Goal: Task Accomplishment & Management: Use online tool/utility

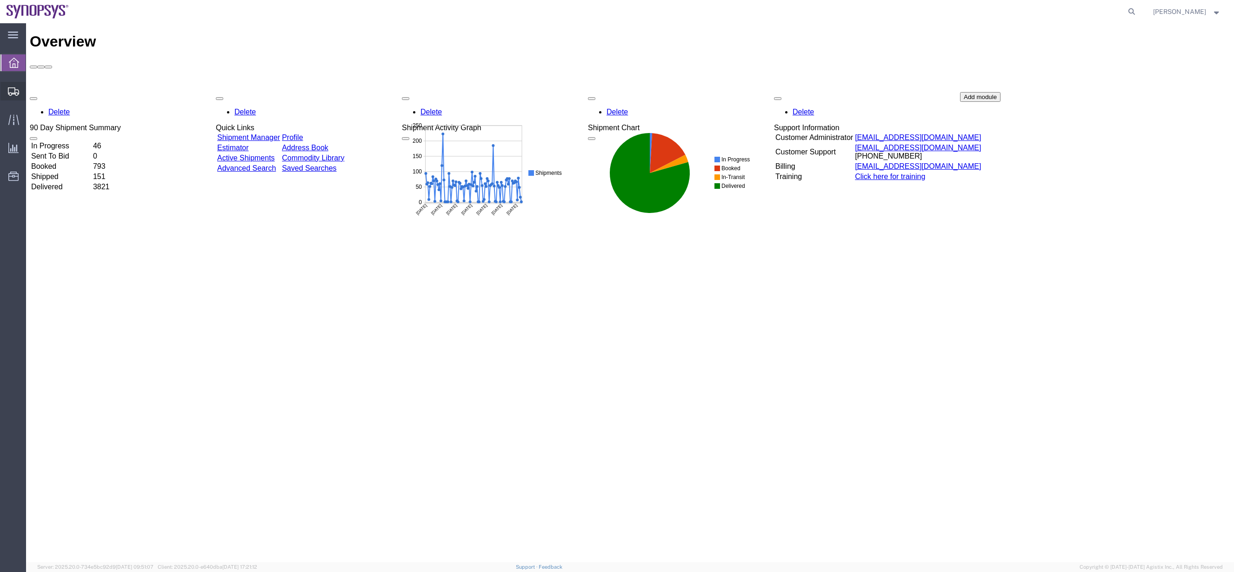
click at [0, 0] on span "Shipment Manager" at bounding box center [0, 0] width 0 height 0
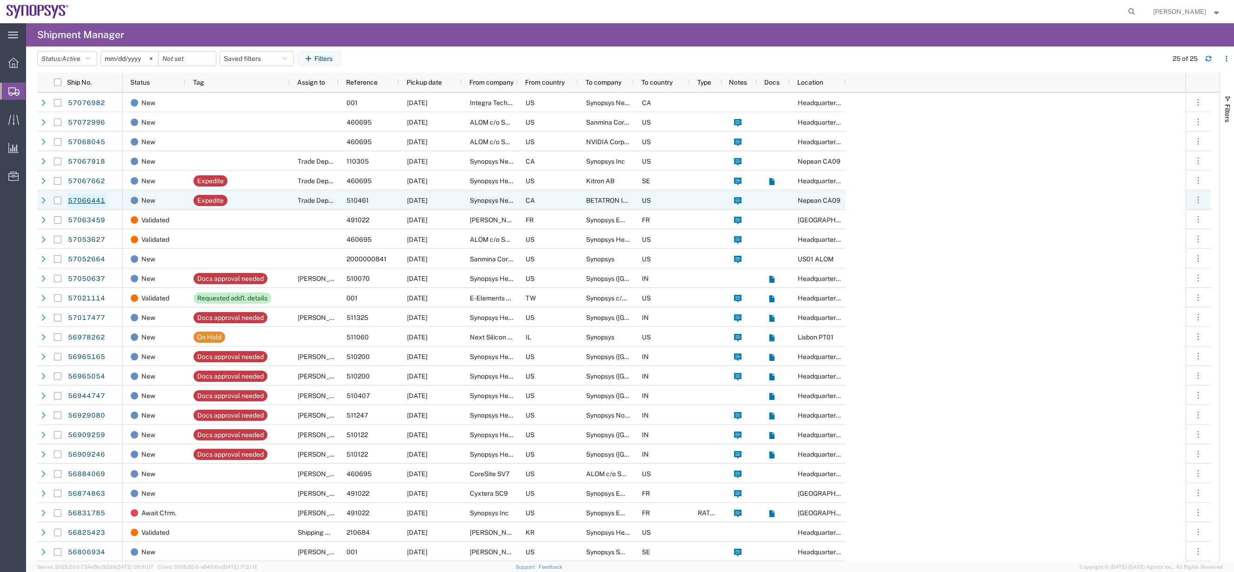
click at [89, 199] on link "57066441" at bounding box center [86, 200] width 38 height 15
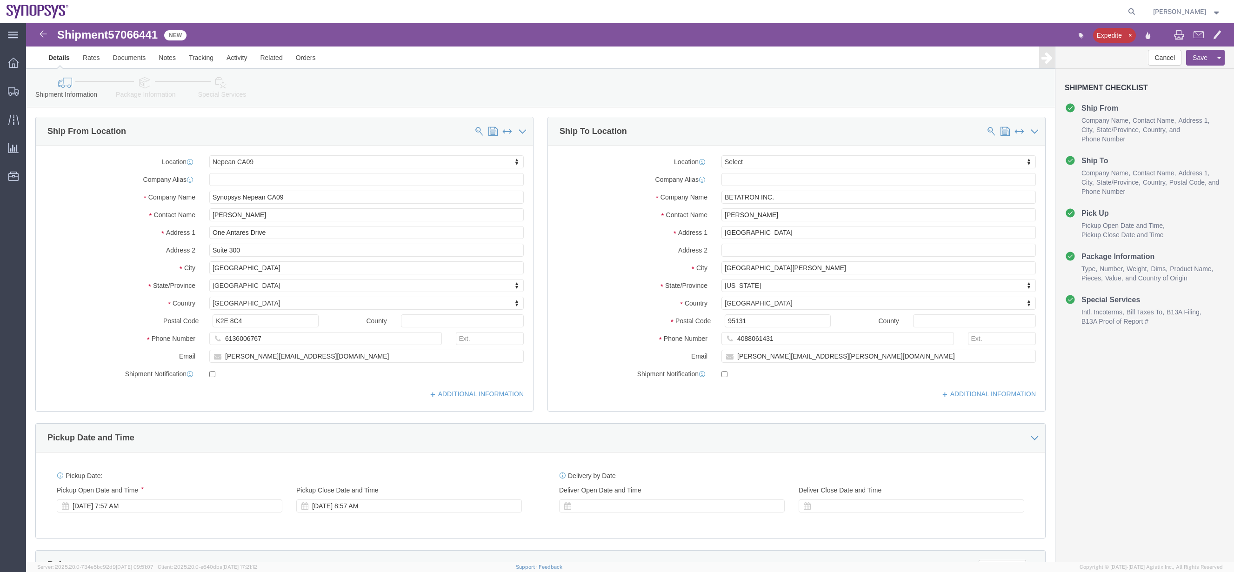
select select "63079"
select select
click link "Package Information"
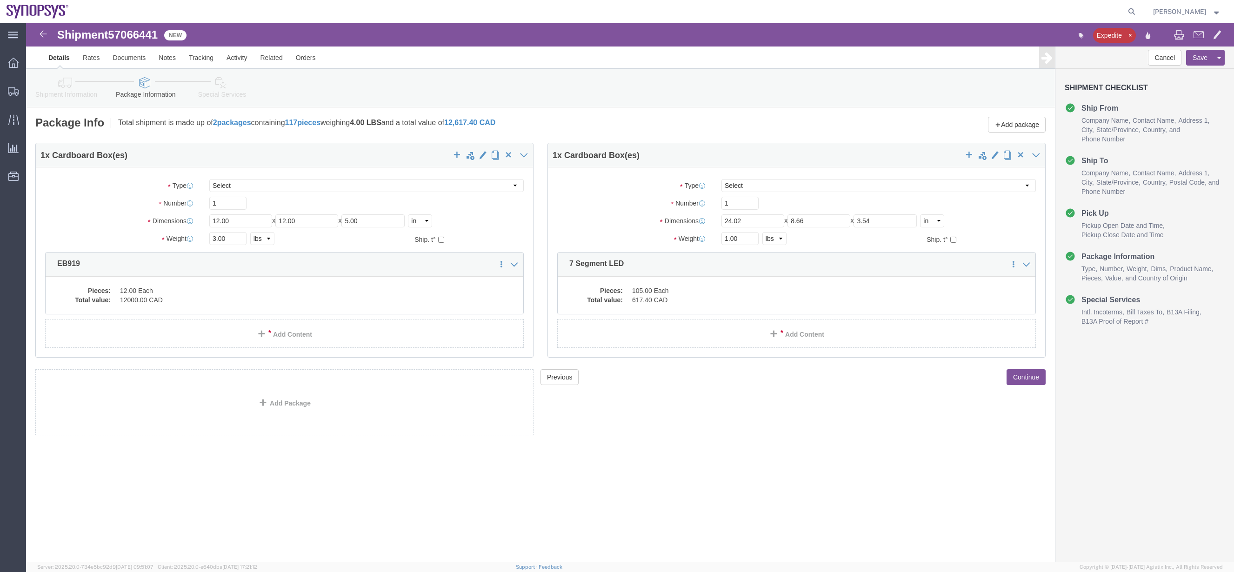
click dd "12.00 Each"
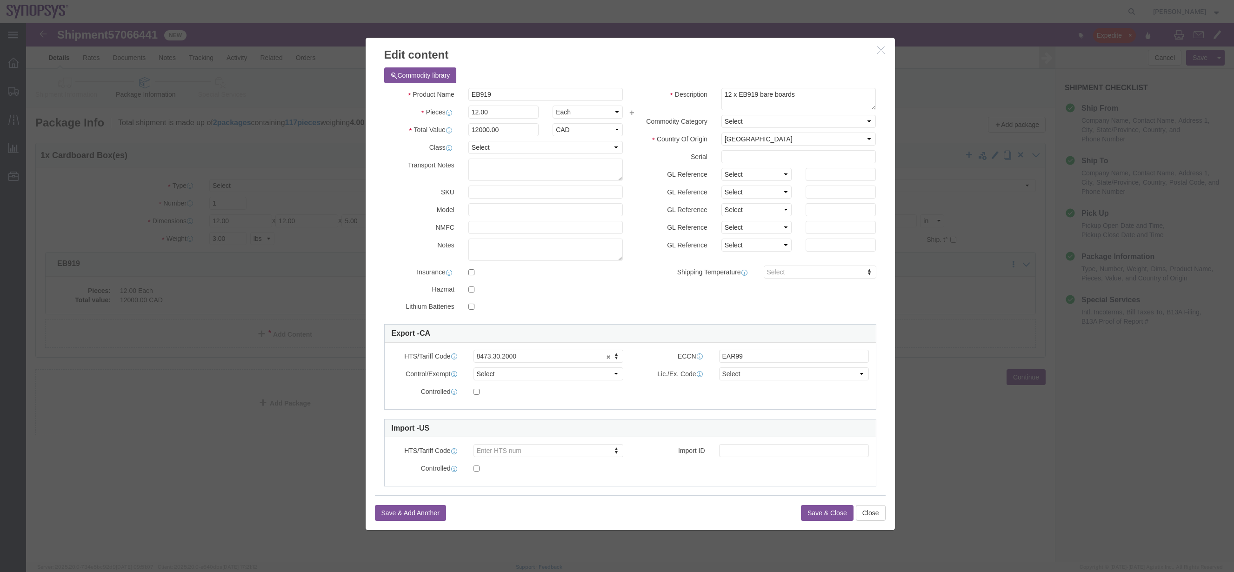
click button "button"
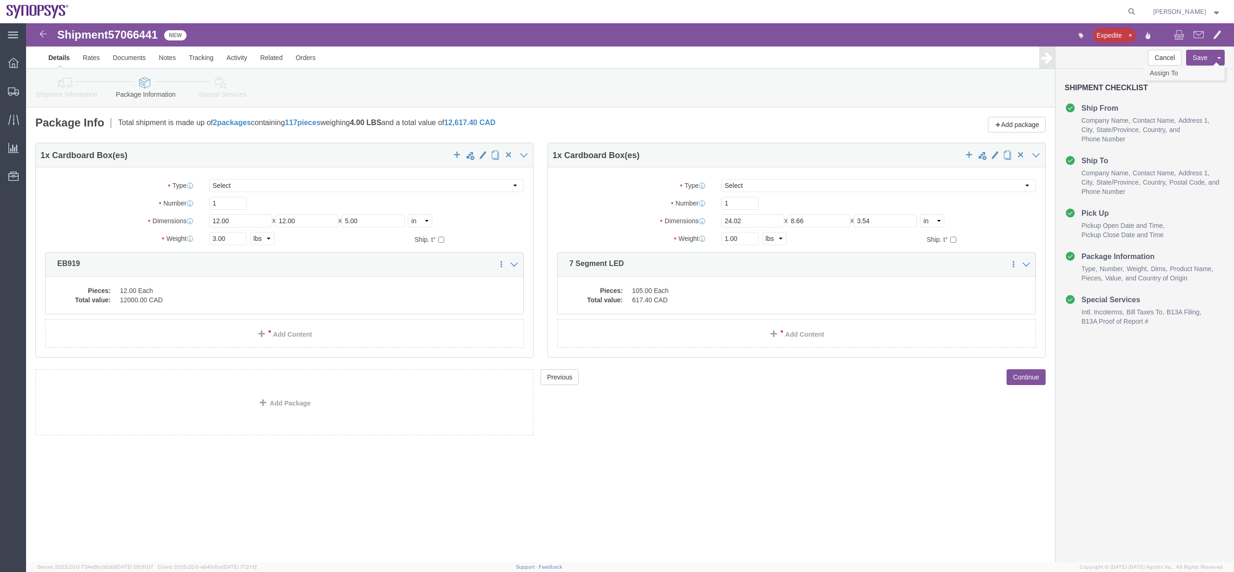
click link "Assign To"
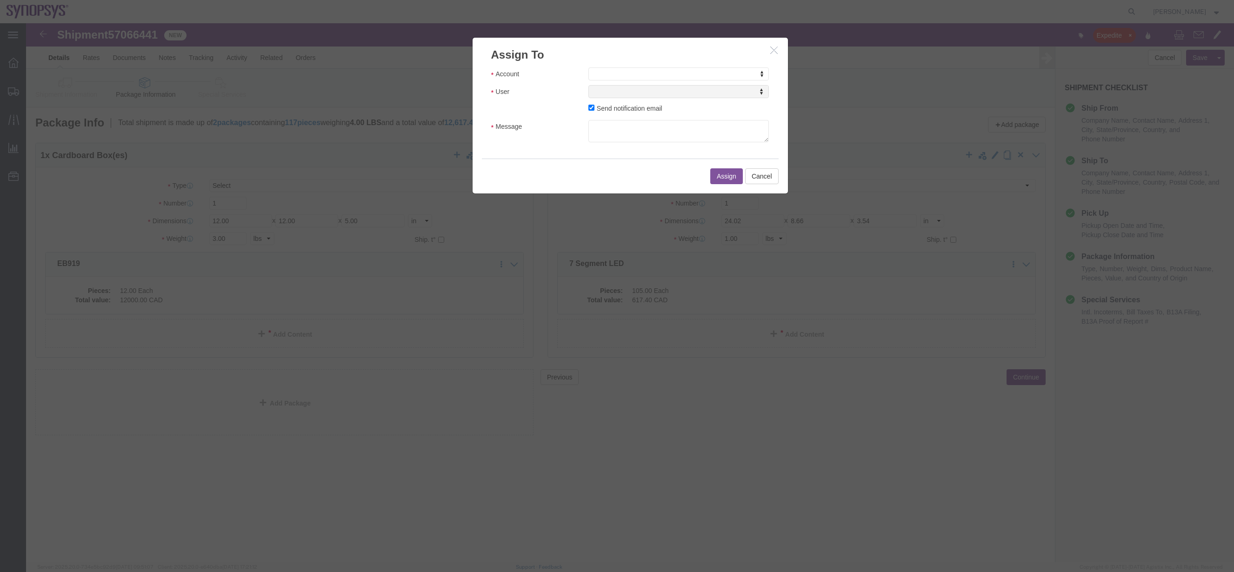
click h3 "Assign To"
select select "117156"
select select
type input "ship"
select select "100122"
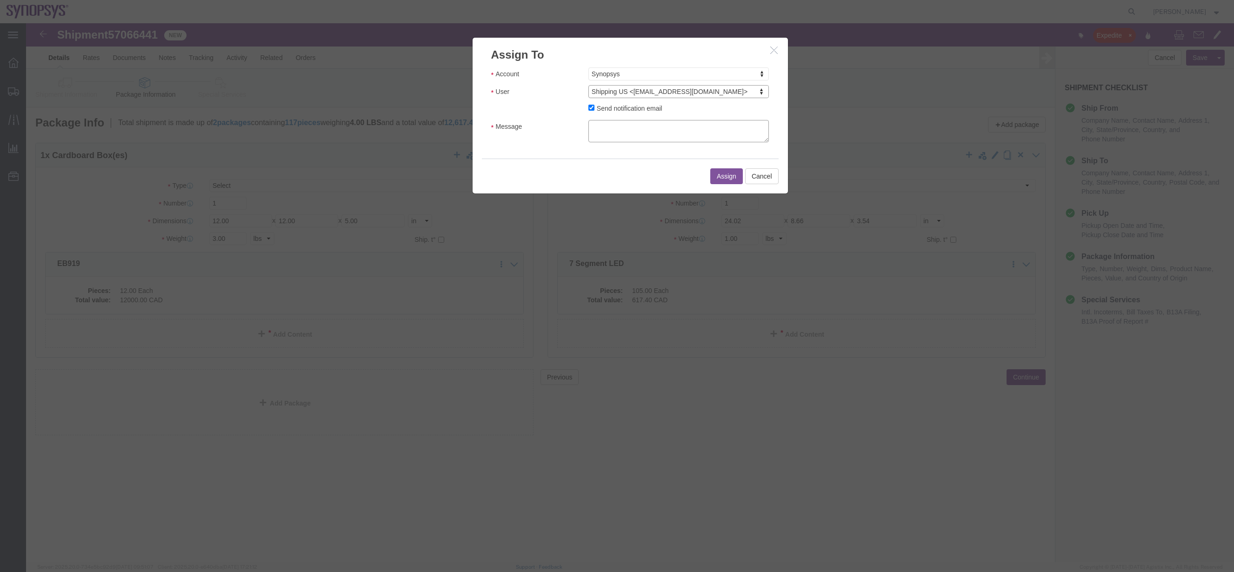
click textarea "Message"
type textarea "a"
click button "Assign"
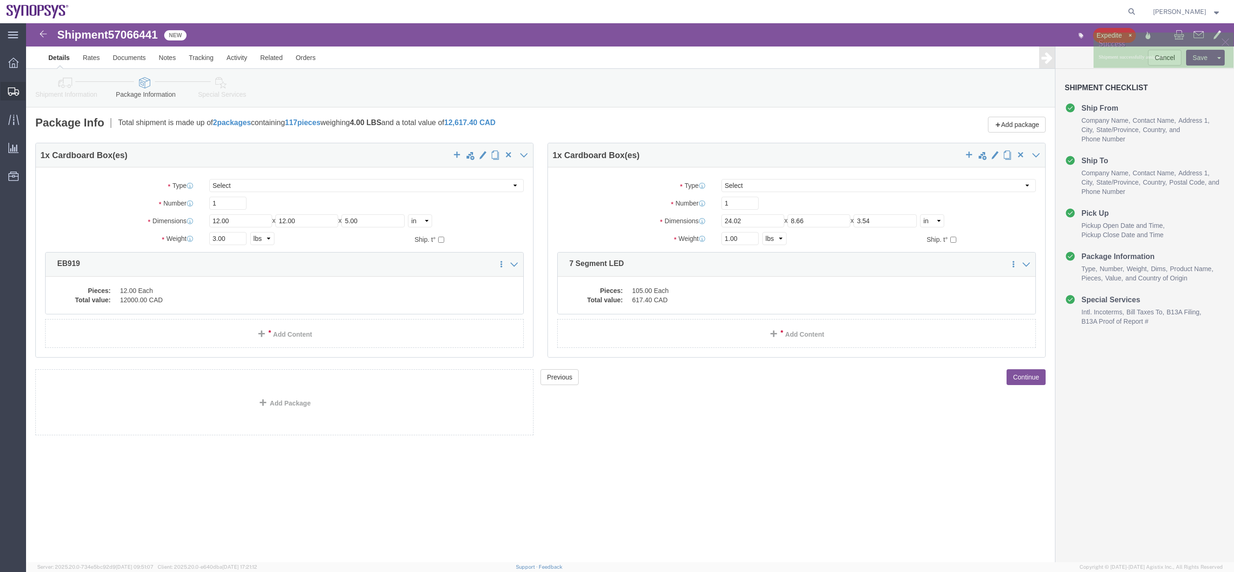
click at [0, 0] on span "Shipment Manager" at bounding box center [0, 0] width 0 height 0
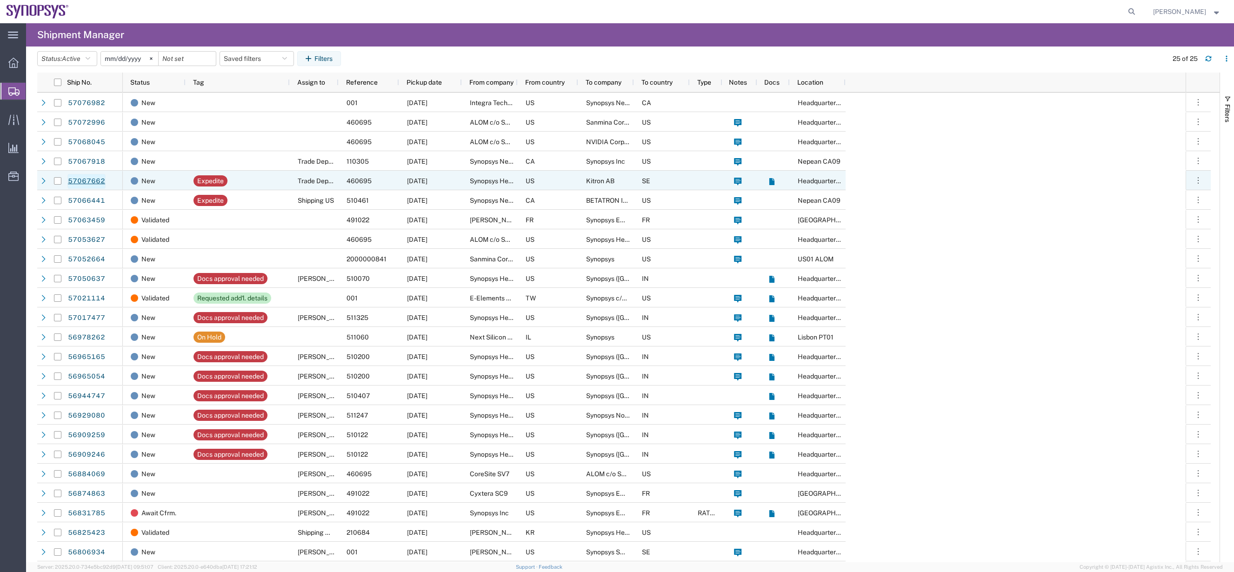
click at [80, 180] on link "57067662" at bounding box center [86, 181] width 38 height 15
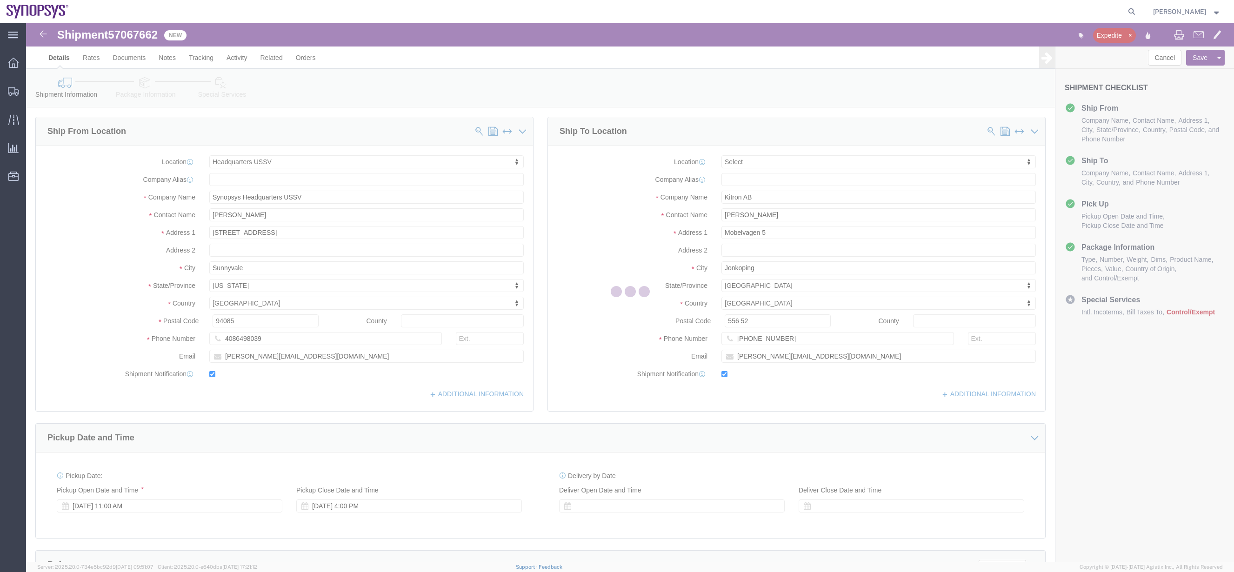
select select "63204"
select select
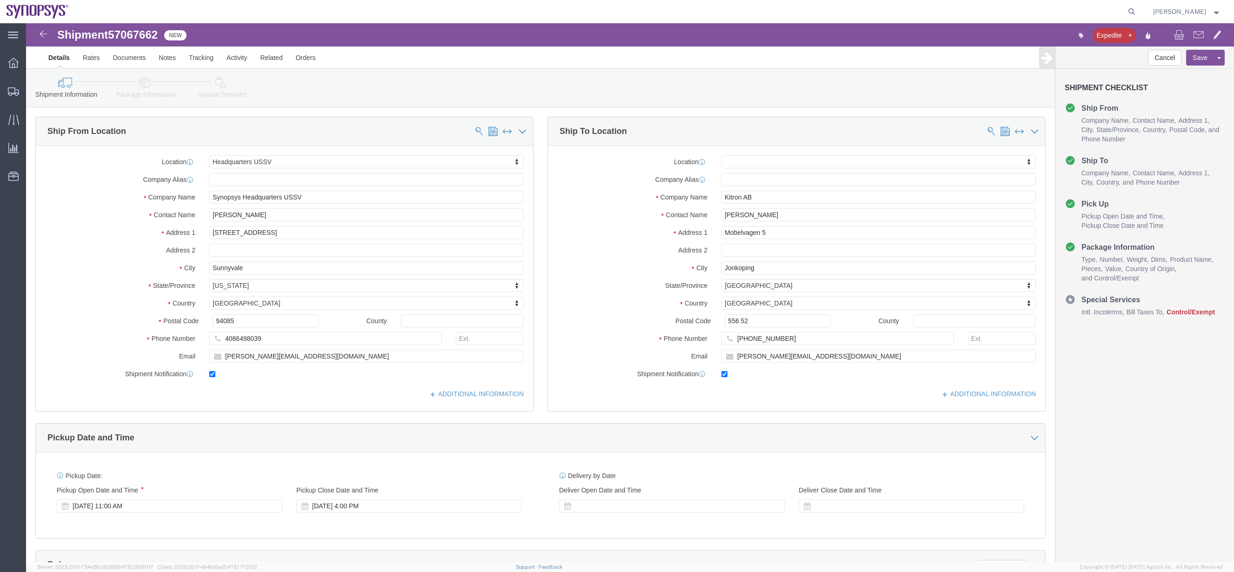
click link "Package Information"
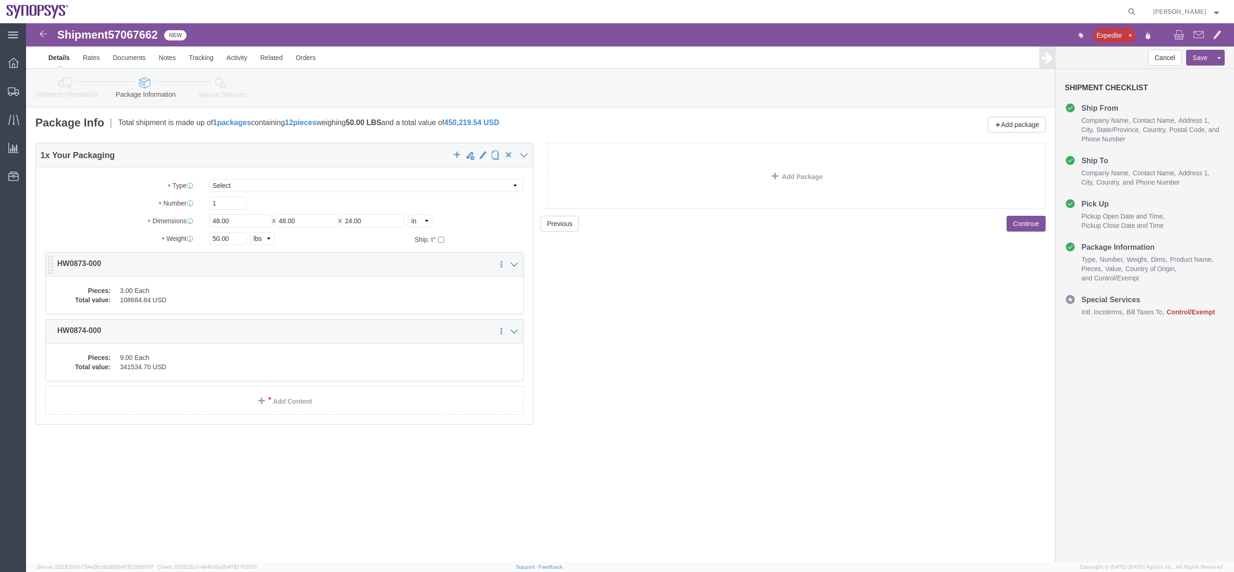
click dd "3.00 Each"
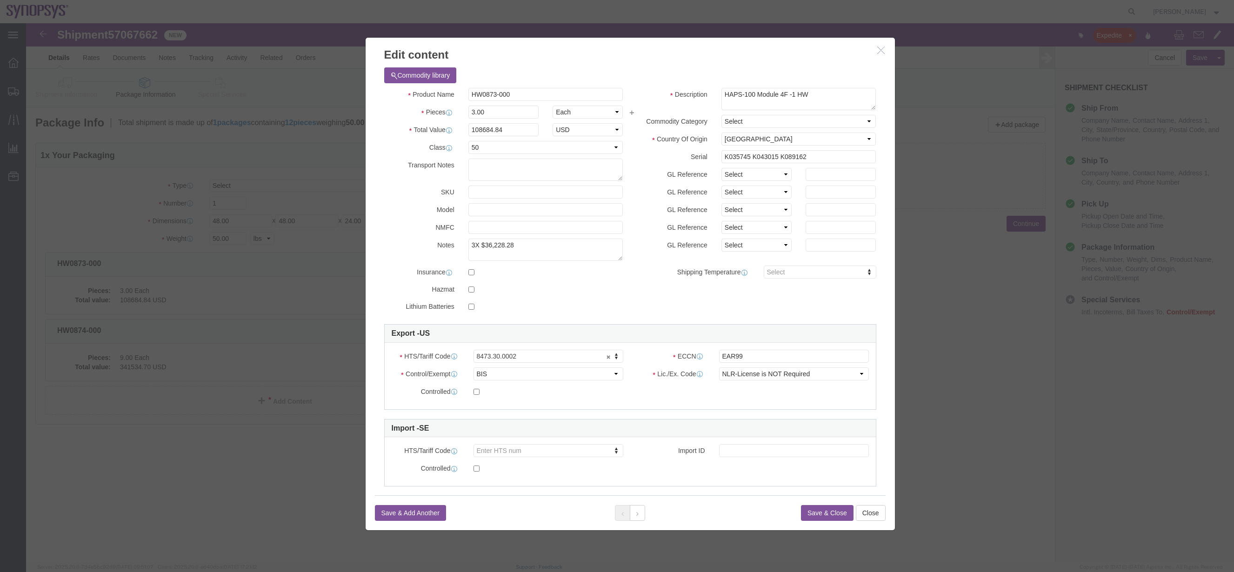
click icon "button"
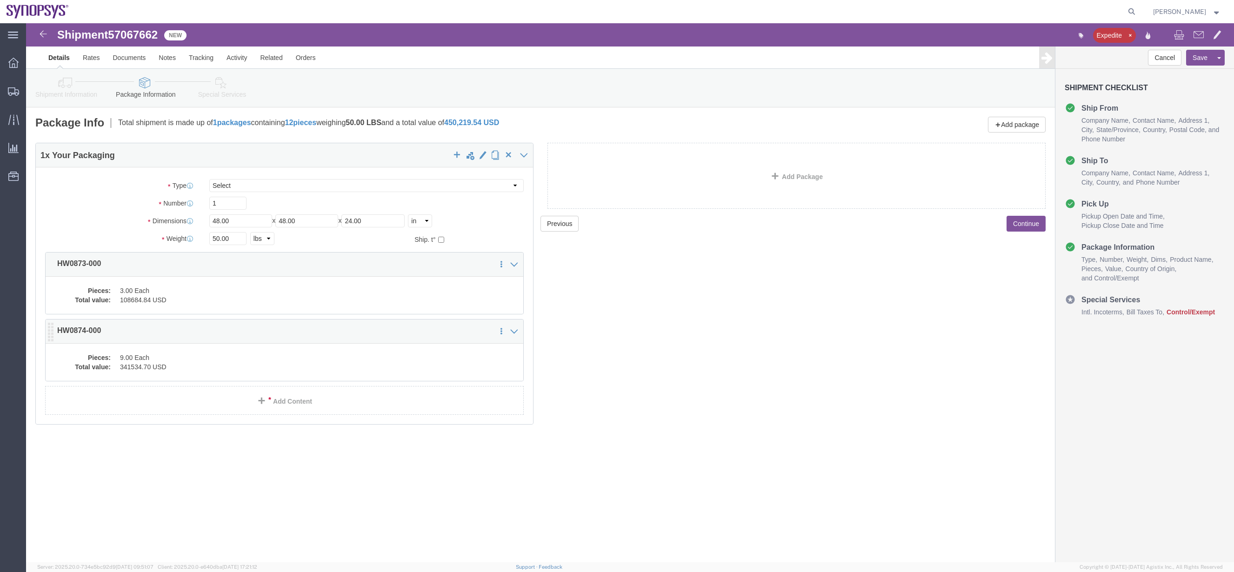
click div "Pieces: 9.00 Each Total value: 341534.70 USD"
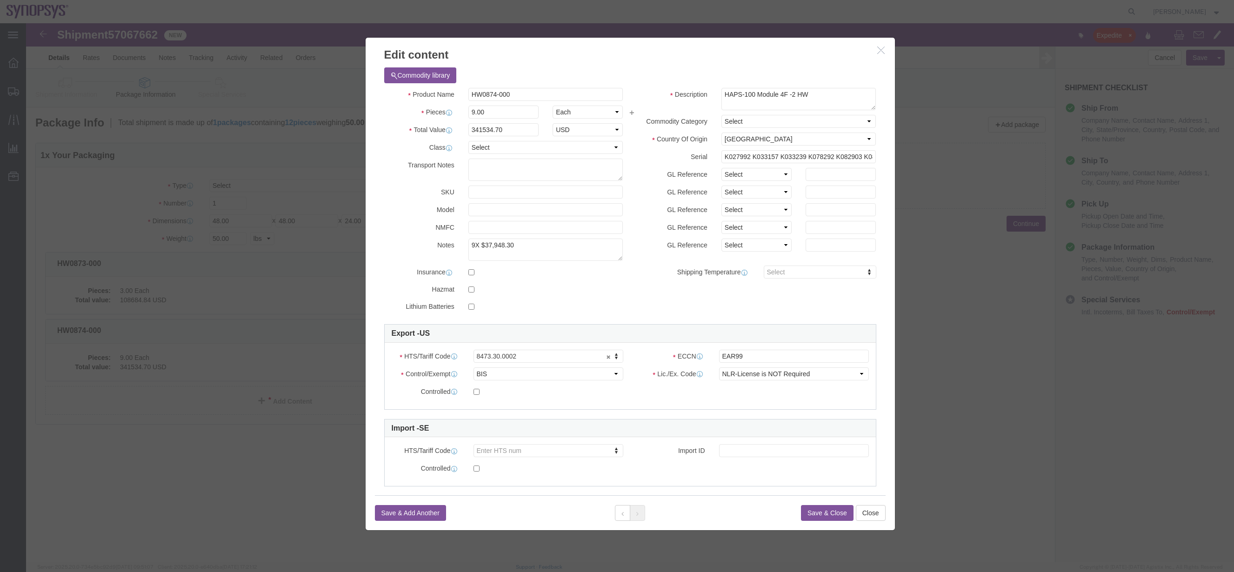
click button "button"
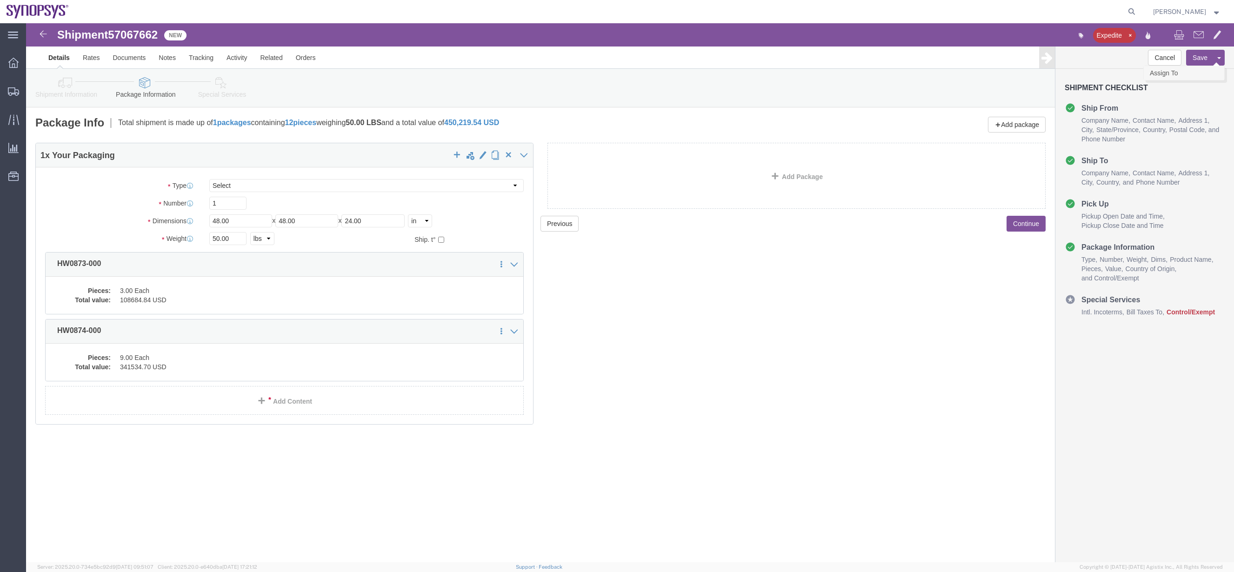
click link "Assign To"
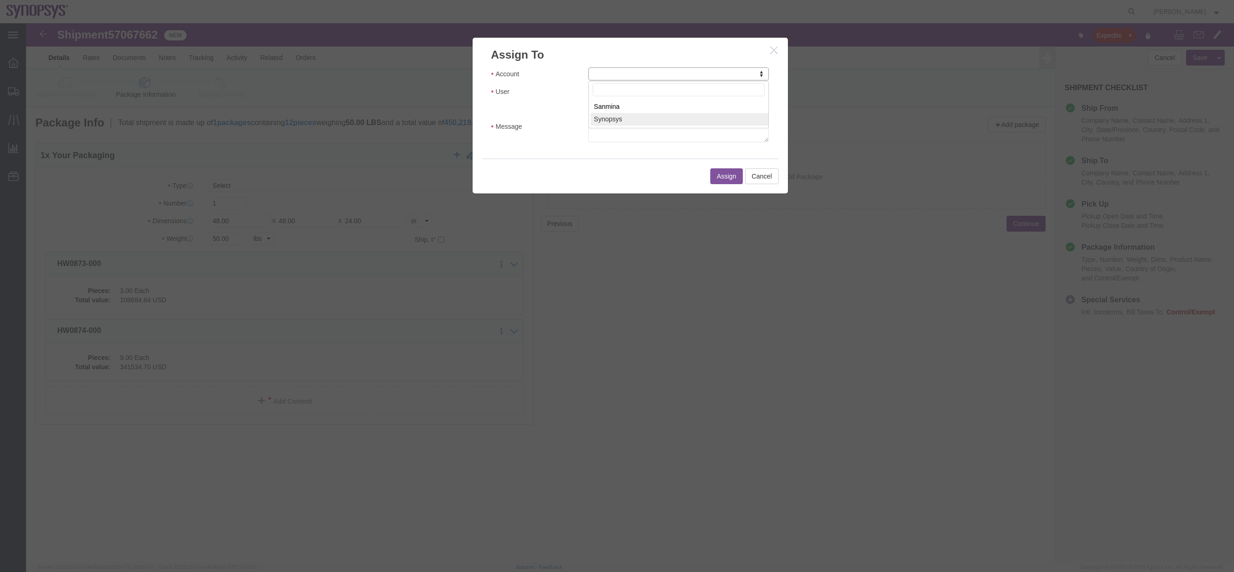
select select "117156"
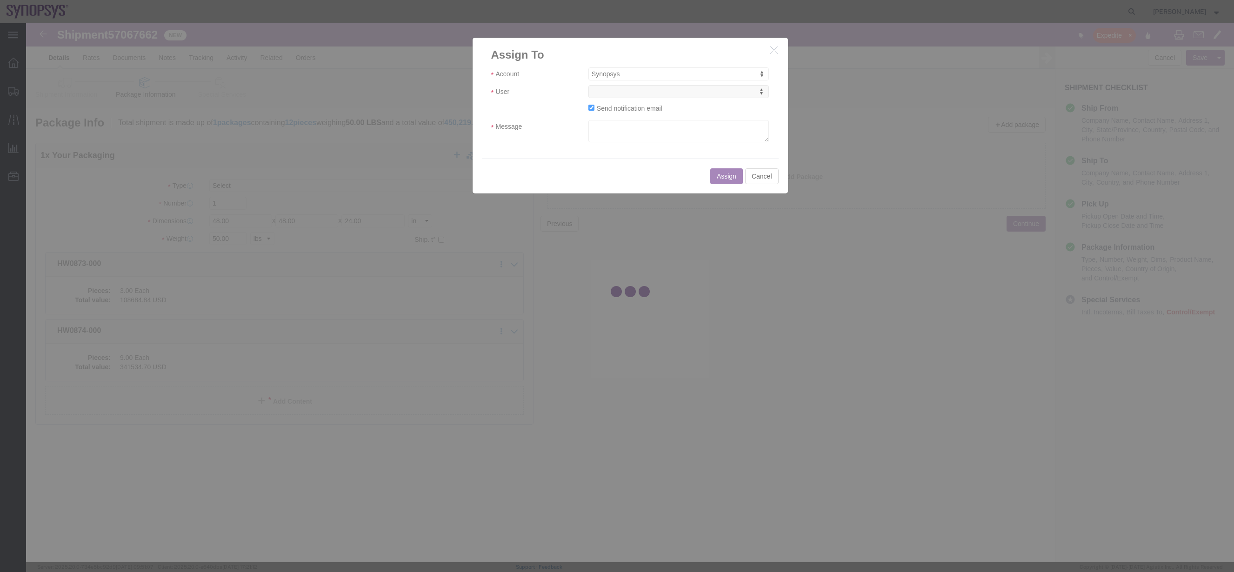
click at [636, 92] on div at bounding box center [630, 292] width 1208 height 539
select select
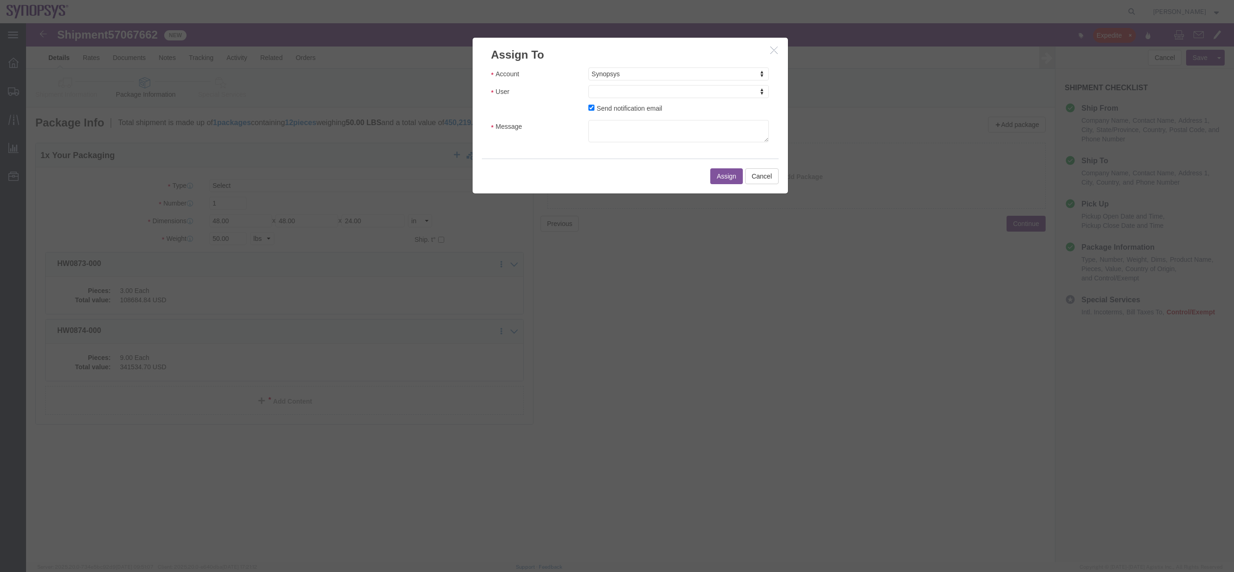
drag, startPoint x: 635, startPoint y: 92, endPoint x: 610, endPoint y: 68, distance: 33.9
type input "ship"
select select "100122"
click textarea "Message"
type textarea "a"
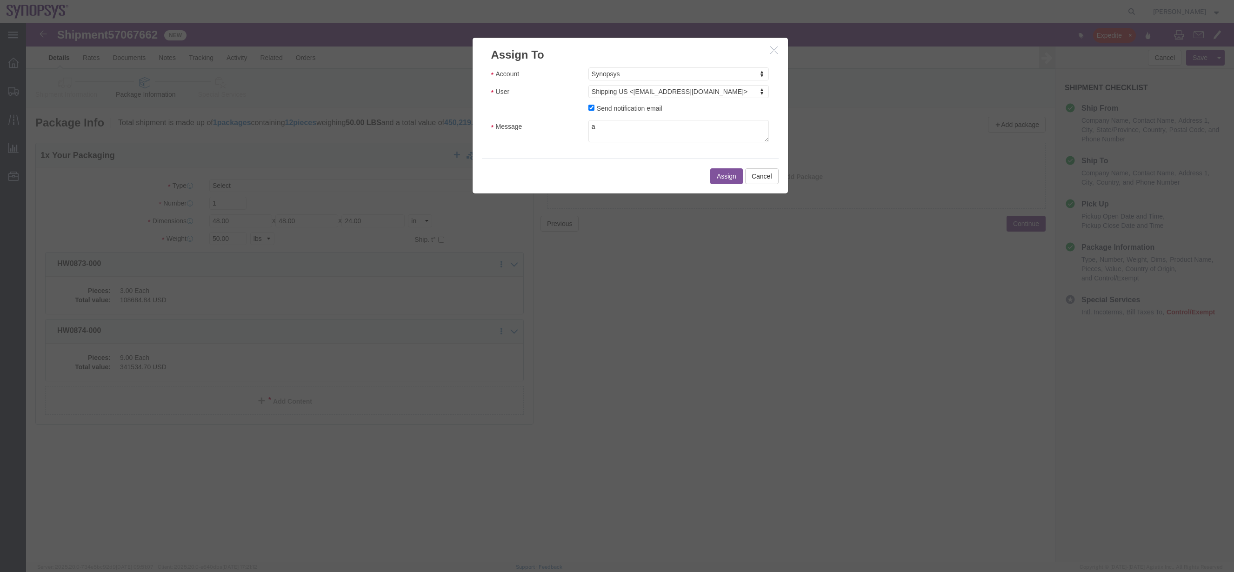
click button "Assign"
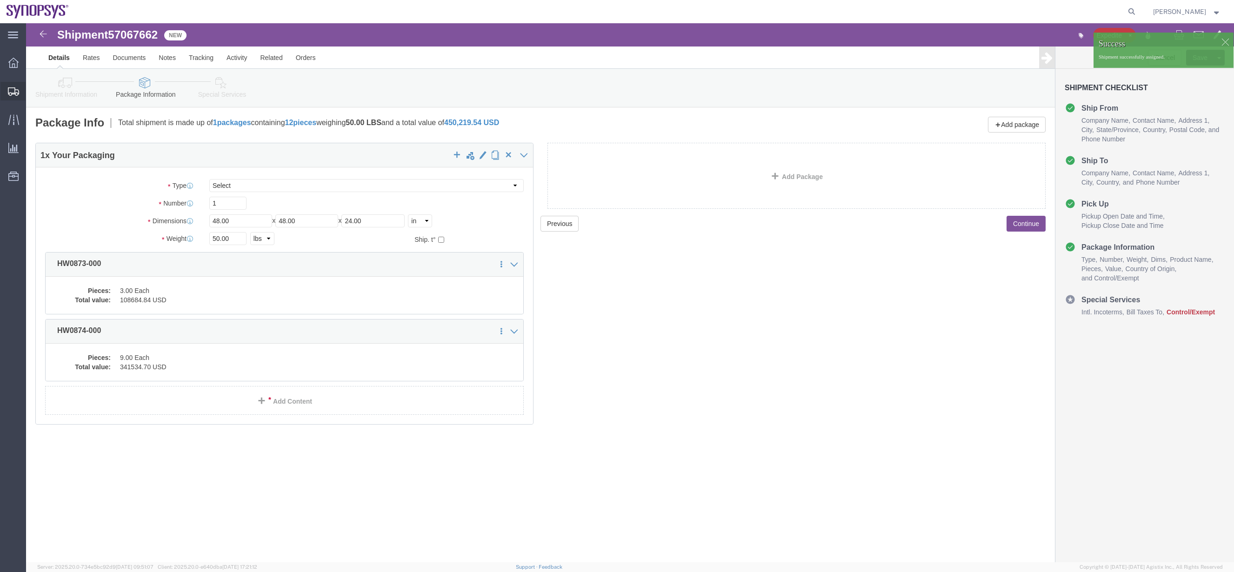
click at [0, 0] on span "Shipment Manager" at bounding box center [0, 0] width 0 height 0
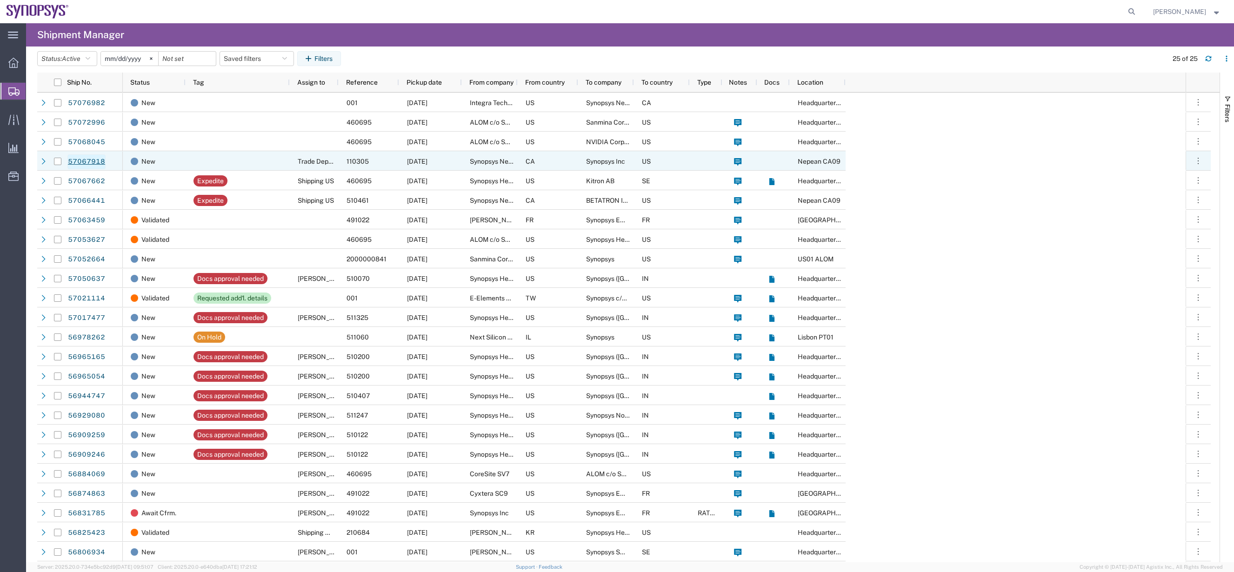
click at [96, 160] on link "57067918" at bounding box center [86, 161] width 38 height 15
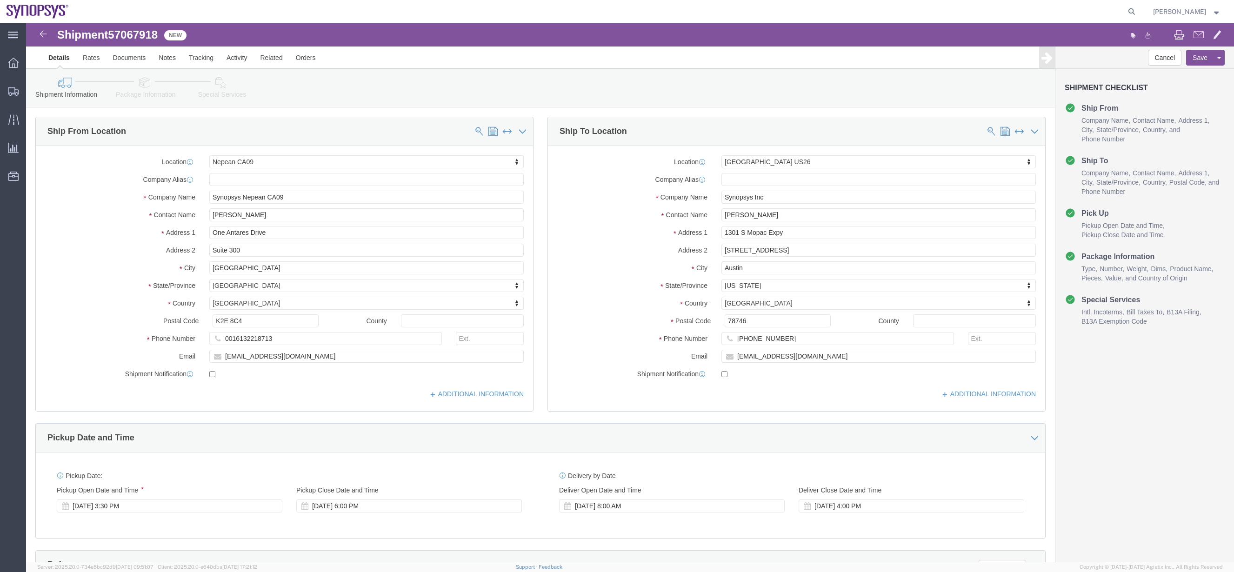
select select "63079"
select select "63180"
click link "Package Information"
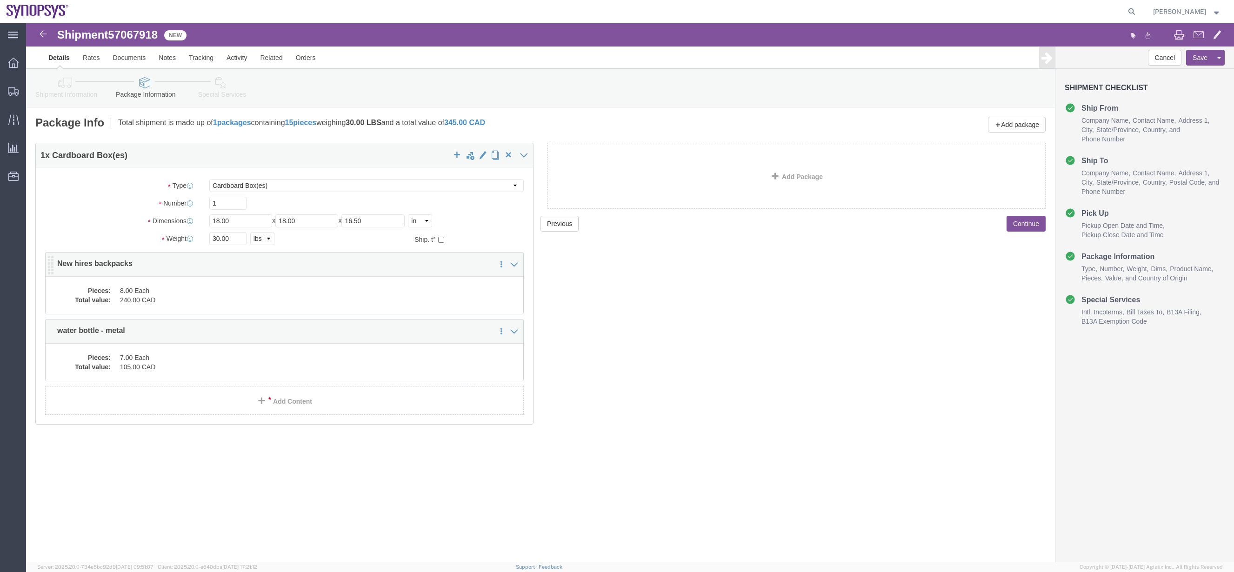
click div "Pieces: 8.00 Each Total value: 240.00 CAD"
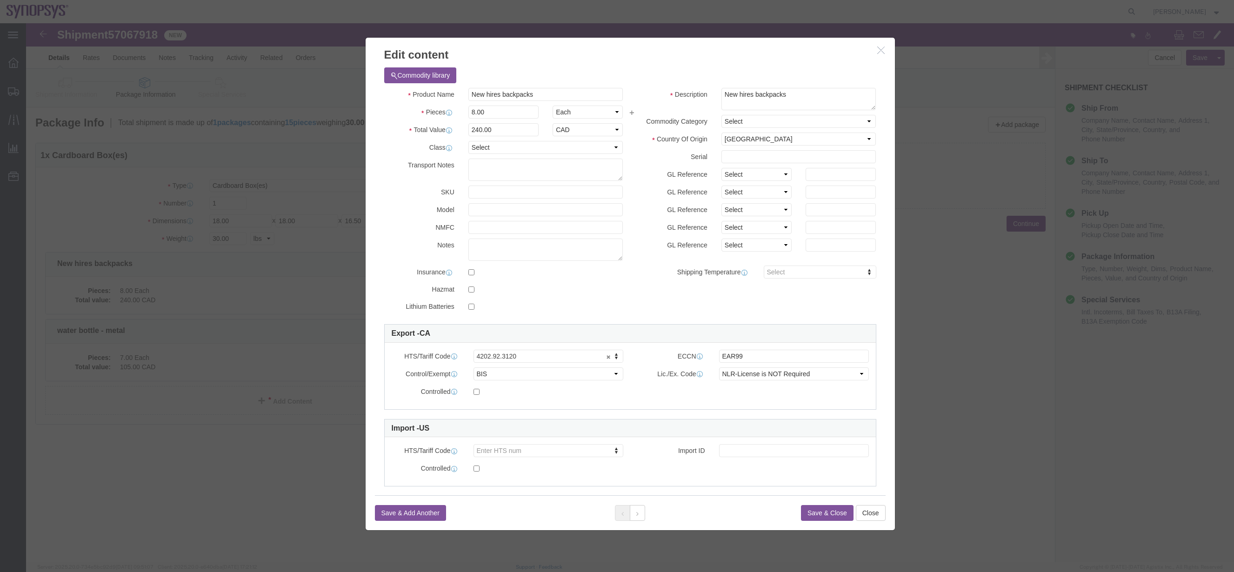
click icon "button"
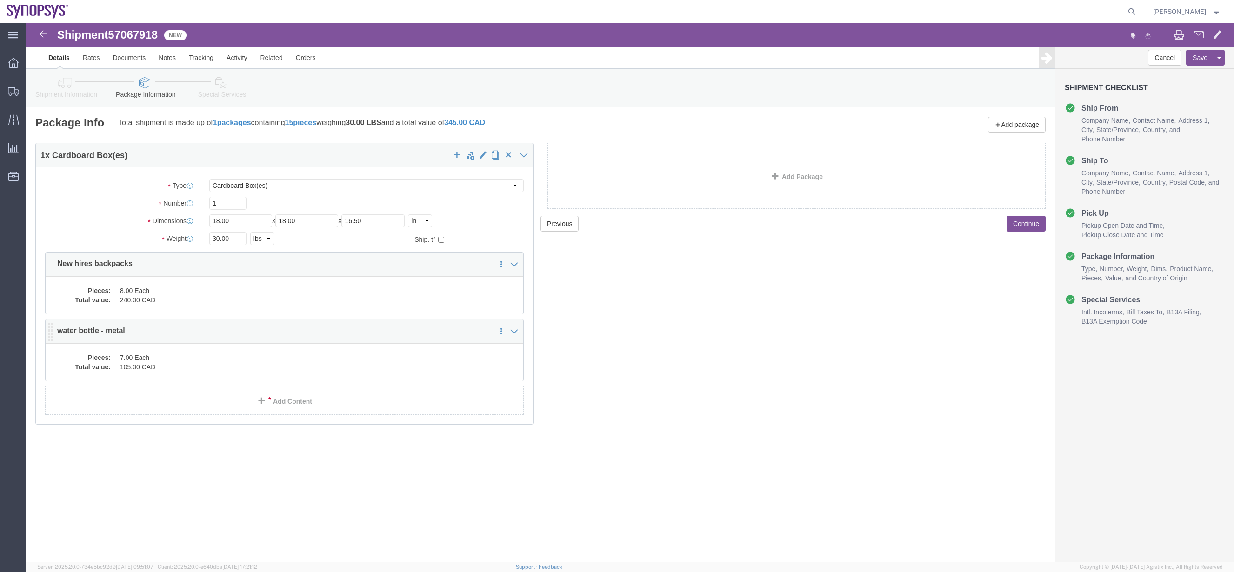
click div "Pieces: 7.00 Each Total value: 105.00 CAD"
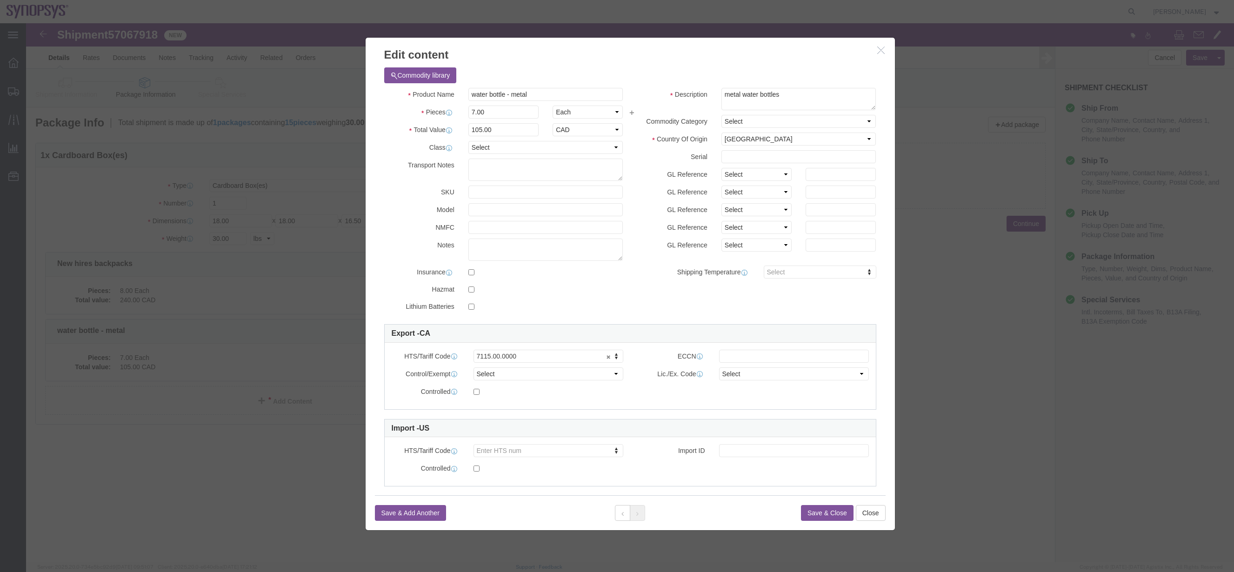
click icon "button"
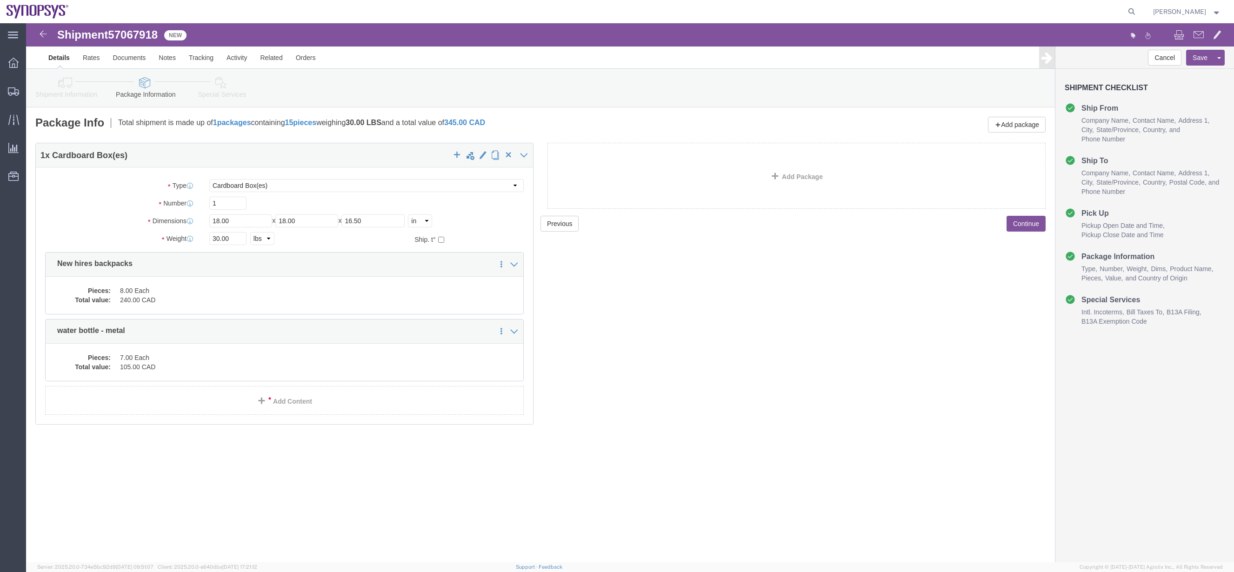
click div "Shipment Information Package Information Special Services"
click link "Shipment Information"
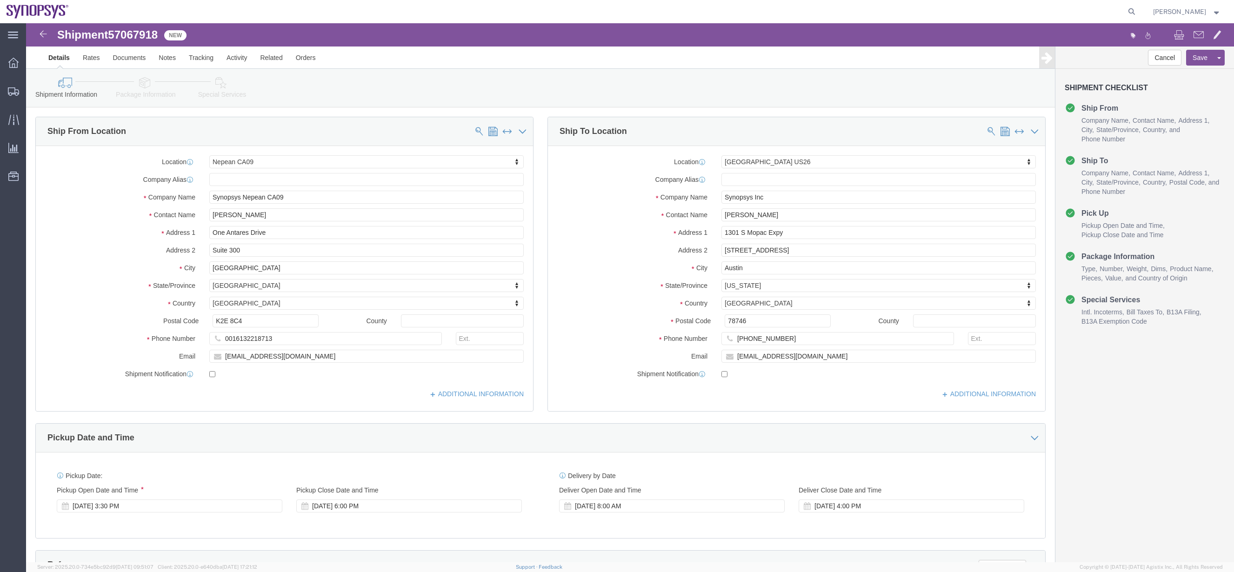
click link "Package Information"
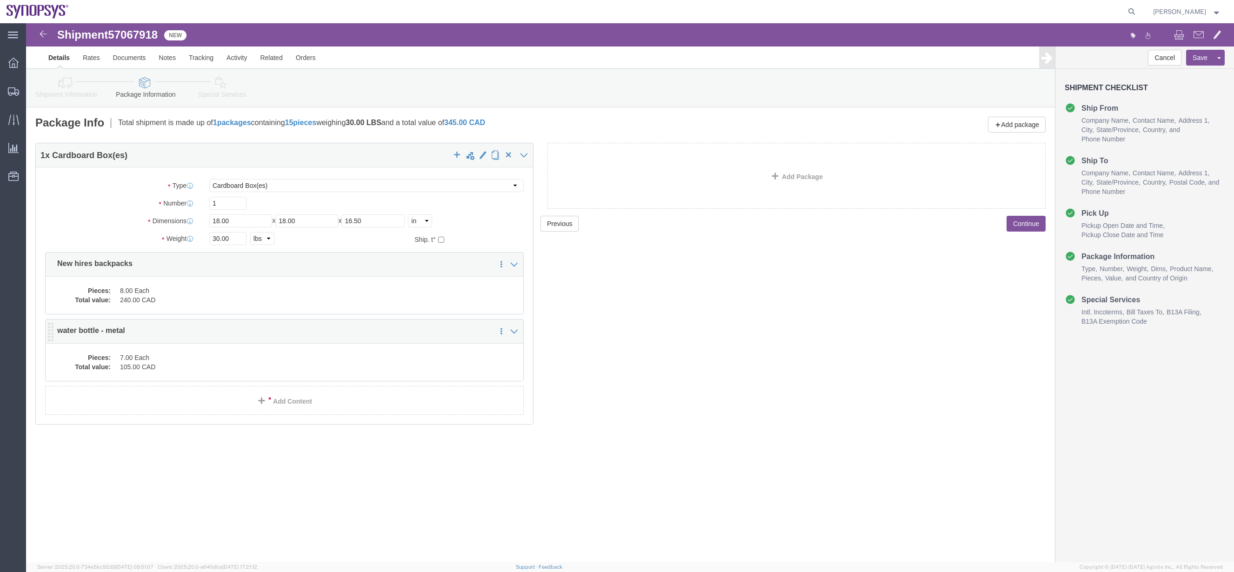
click div "Pieces: 7.00 Each Total value: 105.00 CAD"
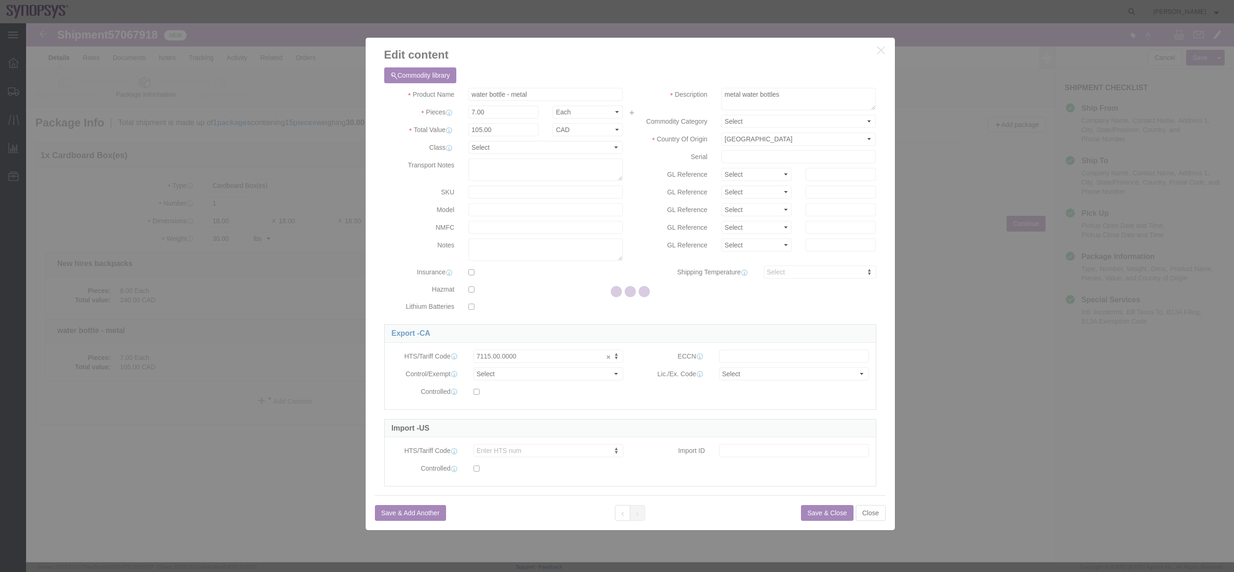
click link "Export - CA"
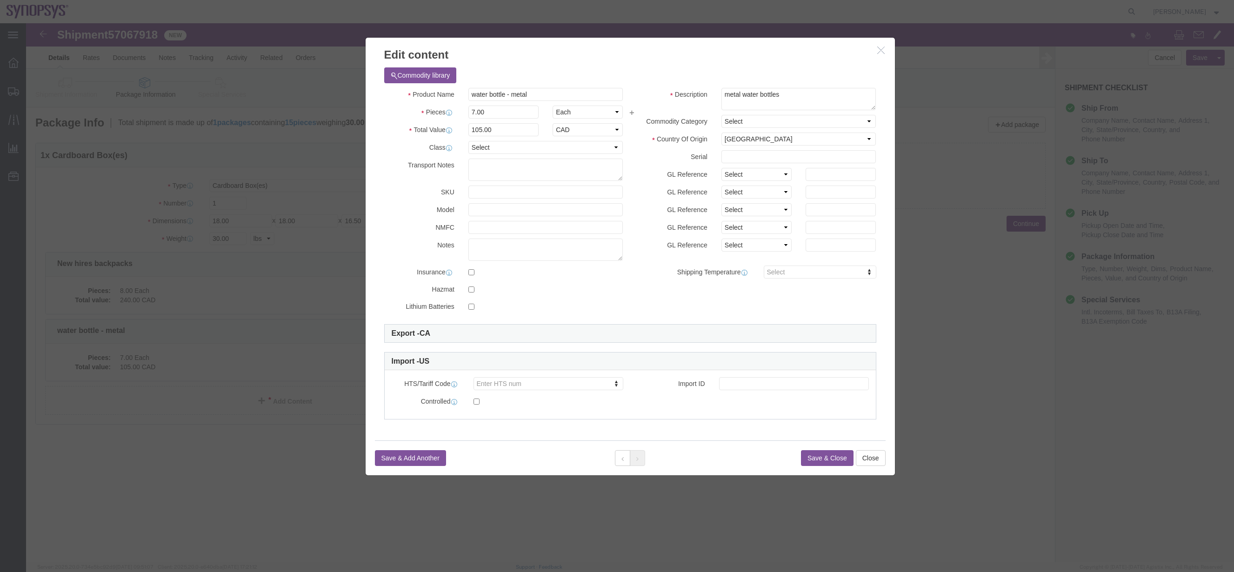
click div "Export - CA HTS/Tariff Code 7115.00.0000 7115.00.0000 ECCN Control/Exempt Selec…"
click link "Export - CA"
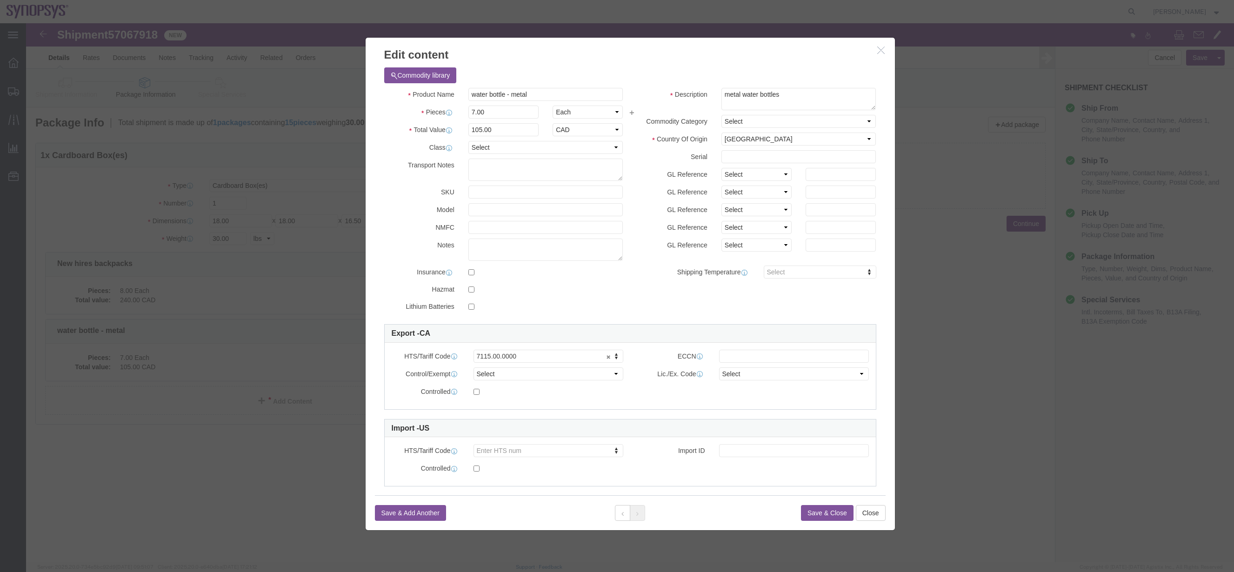
click div "ECCN"
click input "text"
type input "EAR99"
click button "Save & Close"
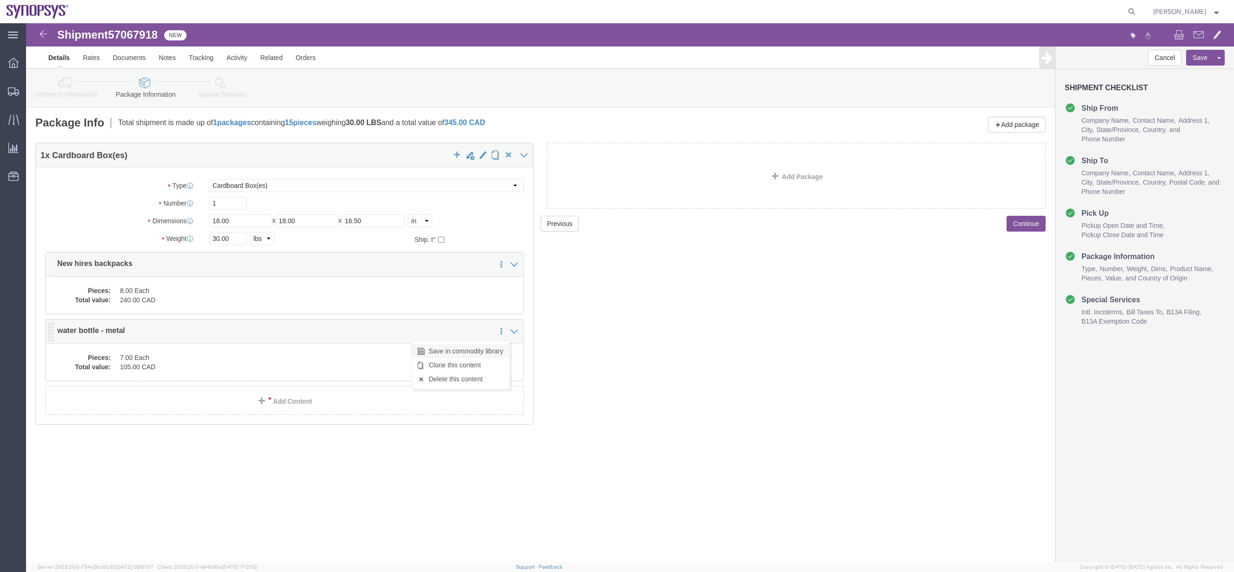
click link "Save in commodity library"
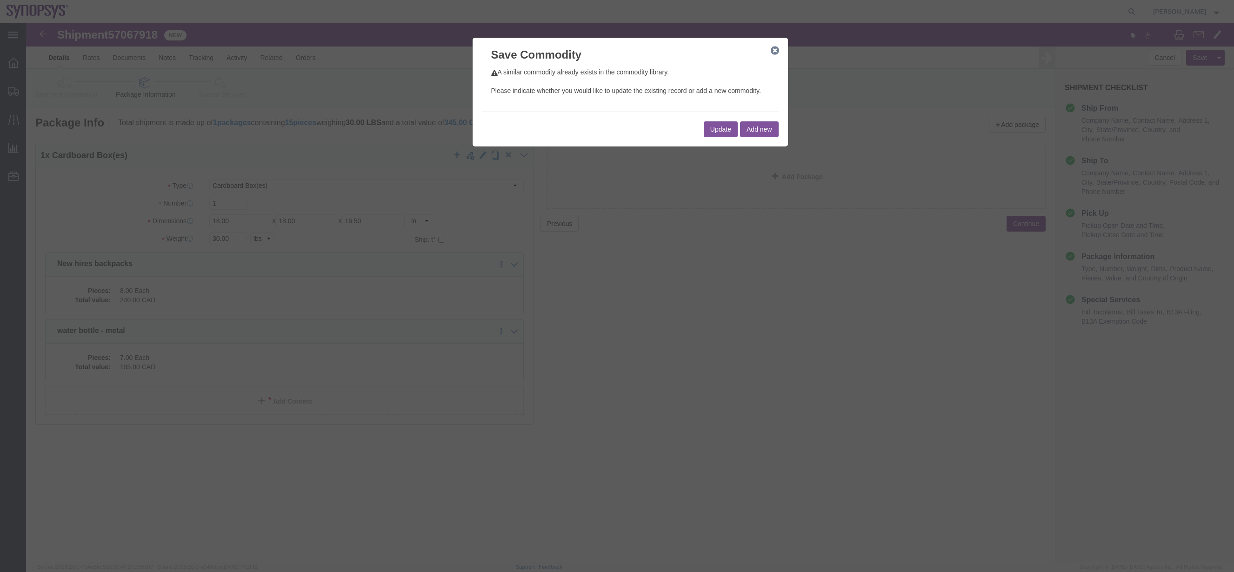
click icon "button"
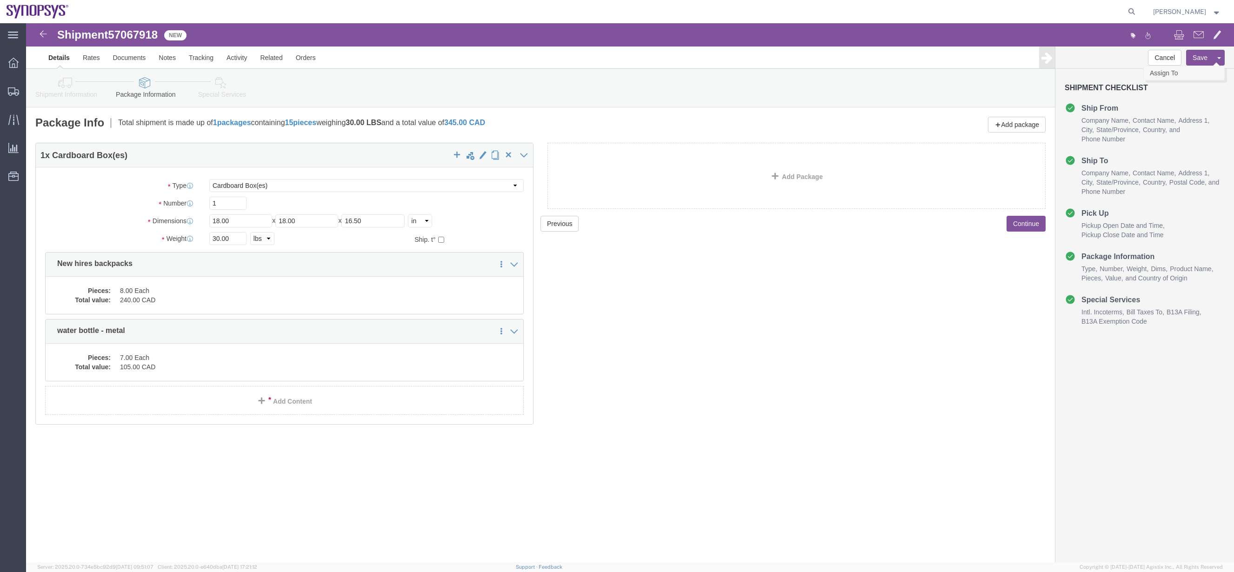
click link "Assign To"
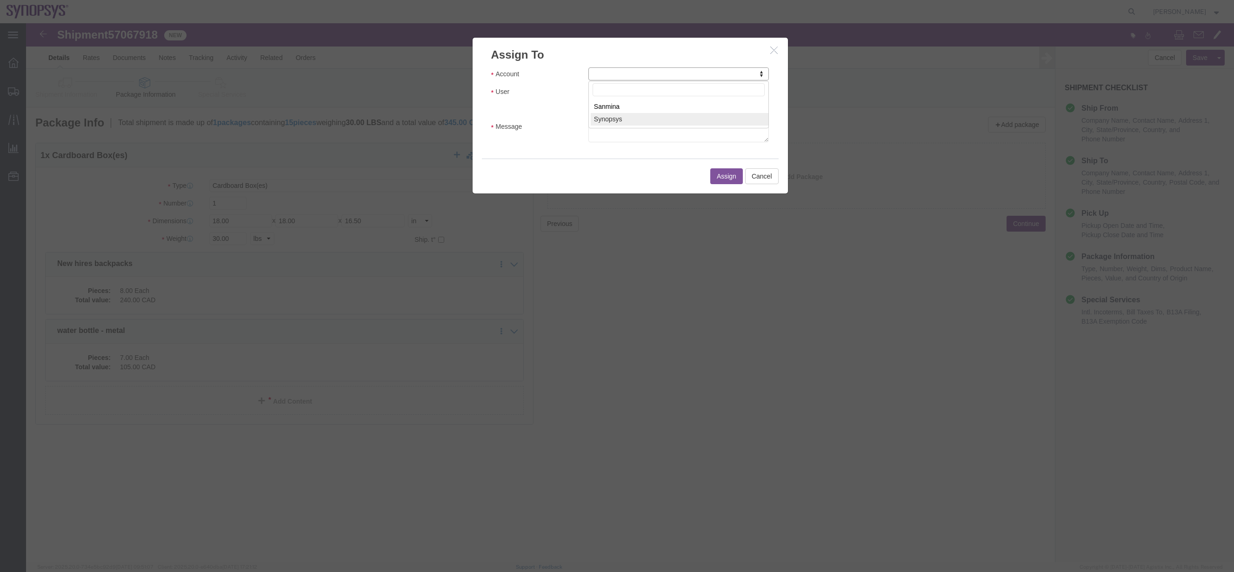
select select "117156"
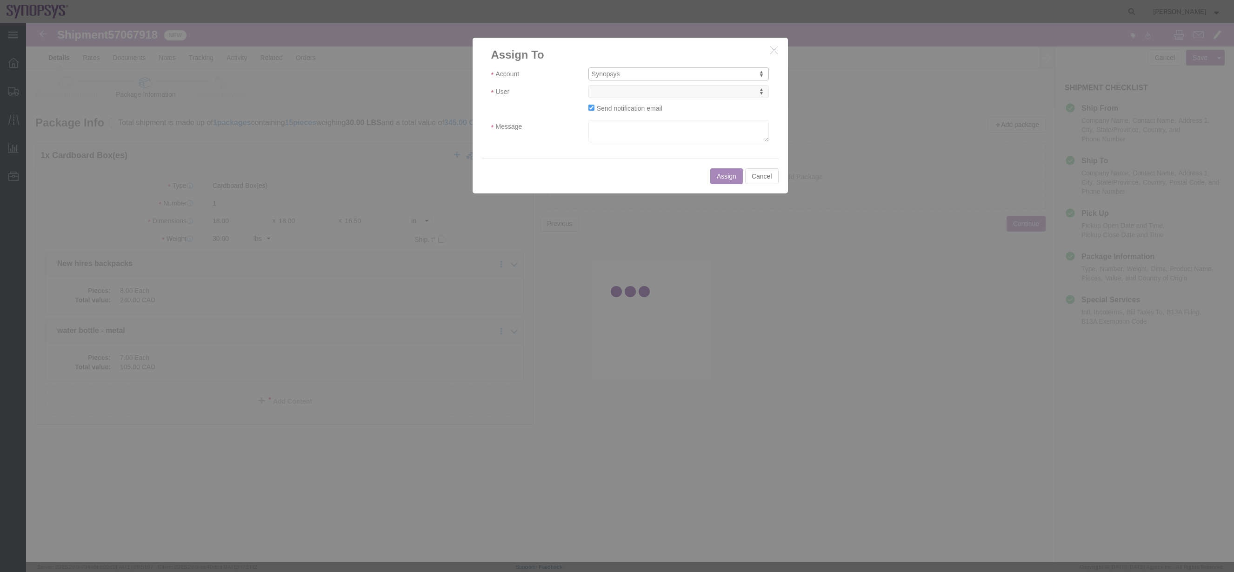
click at [651, 91] on div at bounding box center [630, 292] width 1208 height 539
select select
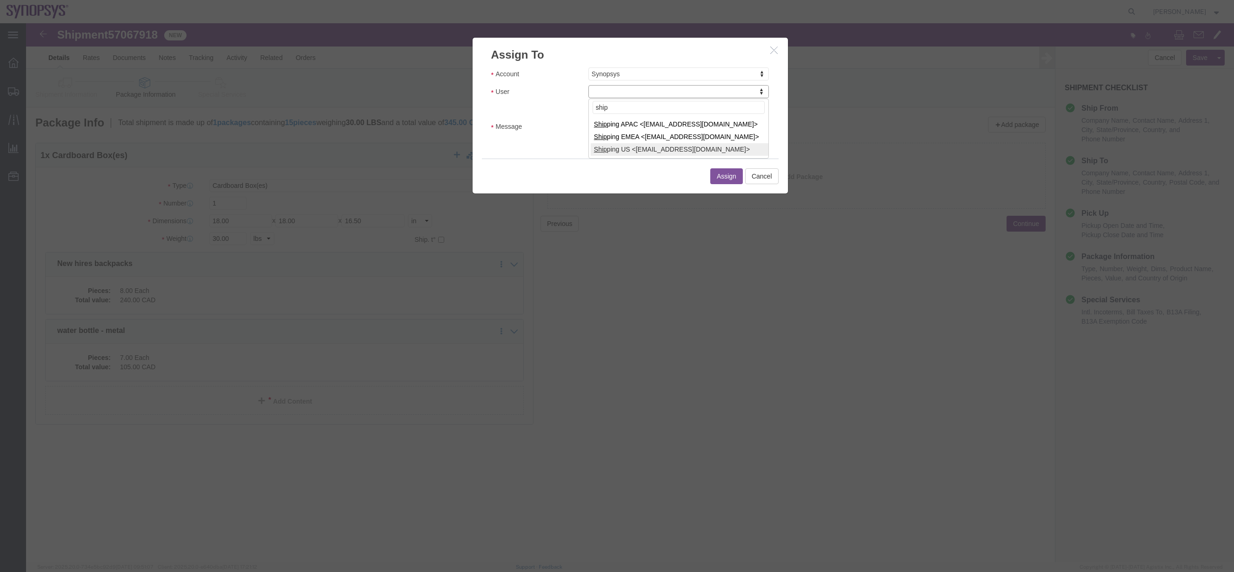
type input "ship"
select select "100122"
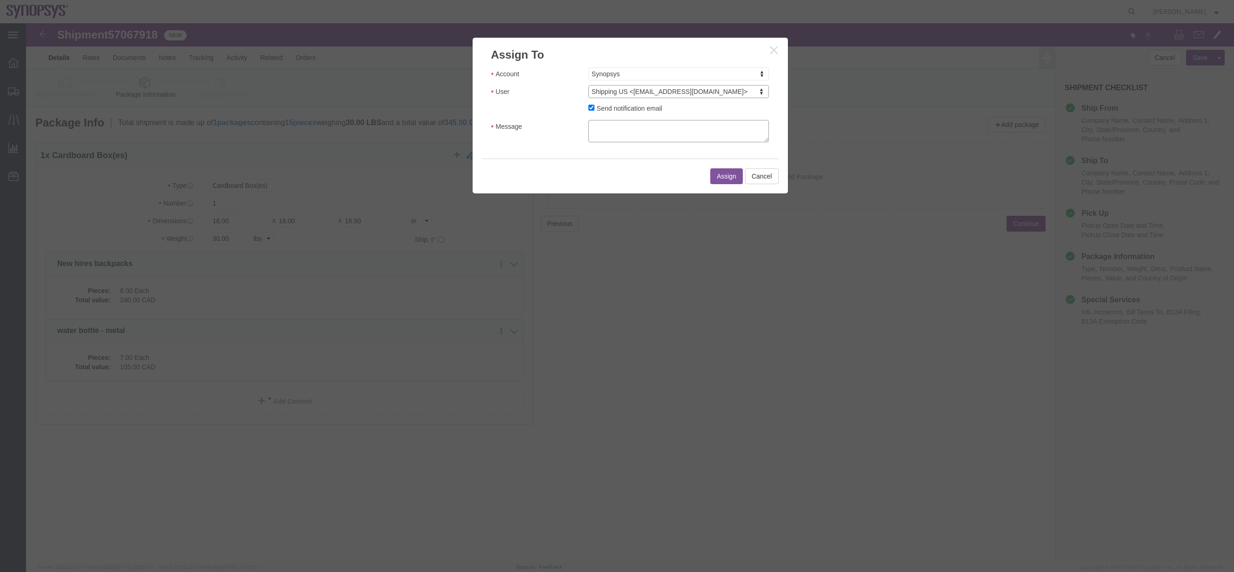
click textarea "Message"
type textarea "a"
click button "Assign"
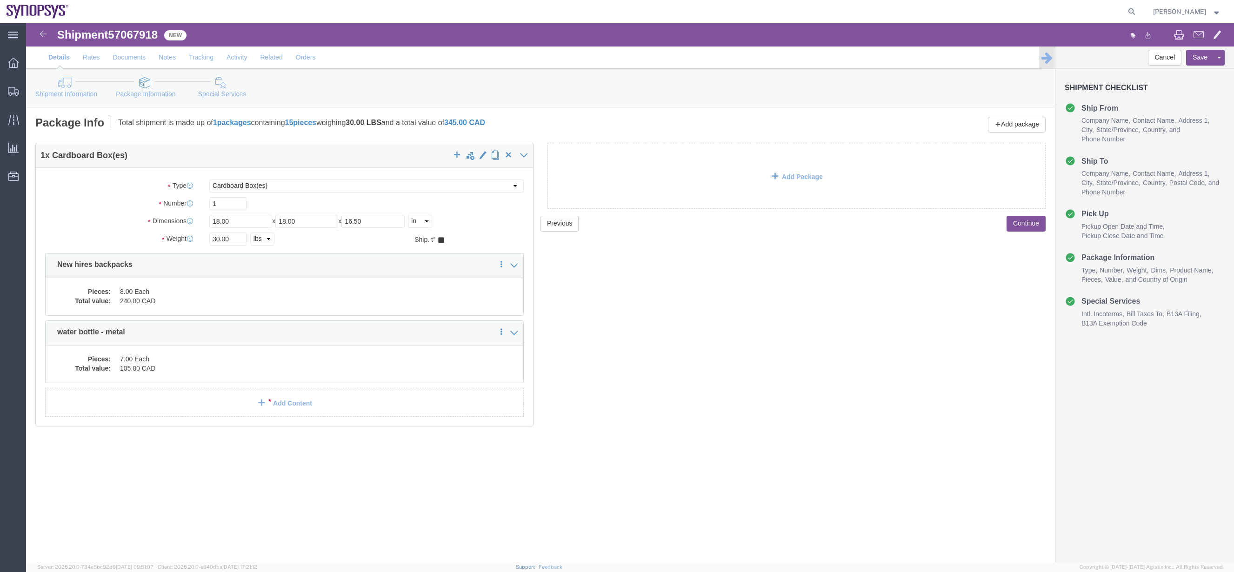
click div "Previous Continue"
